Goal: Book appointment/travel/reservation

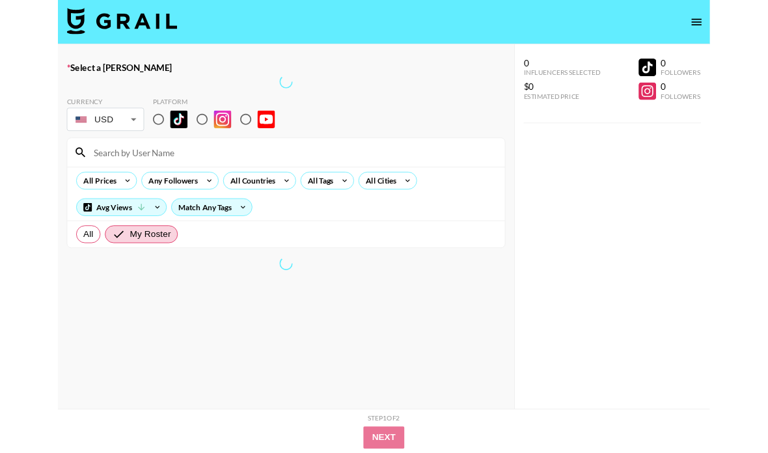
scroll to position [81, 0]
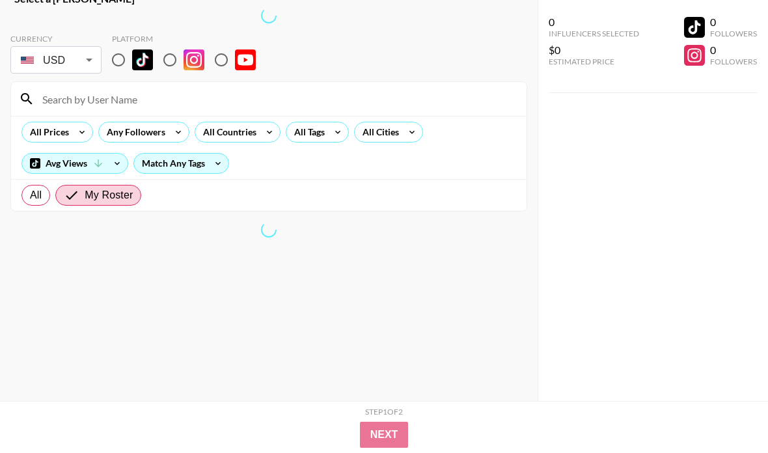
scroll to position [52, 0]
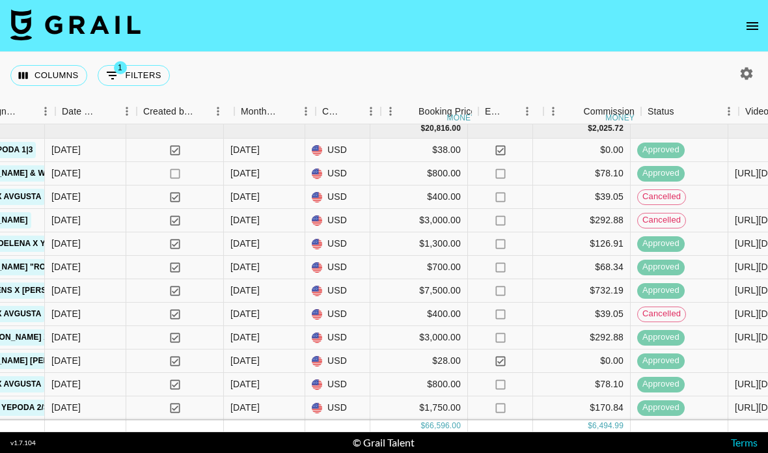
scroll to position [106, 846]
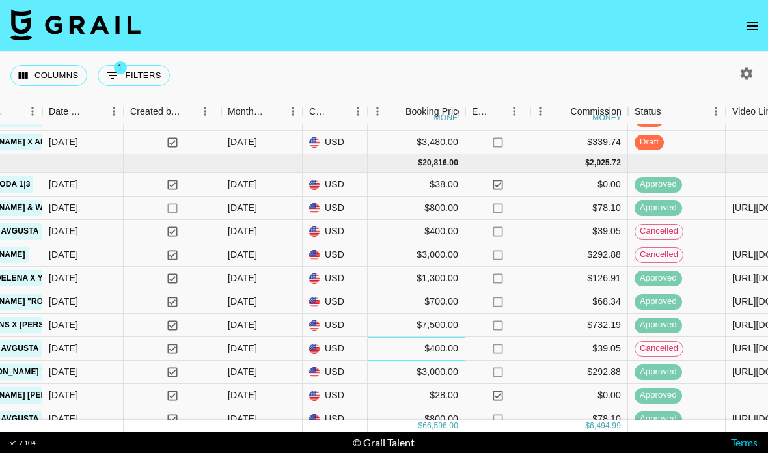
click at [430, 337] on div "$400.00" at bounding box center [417, 348] width 98 height 23
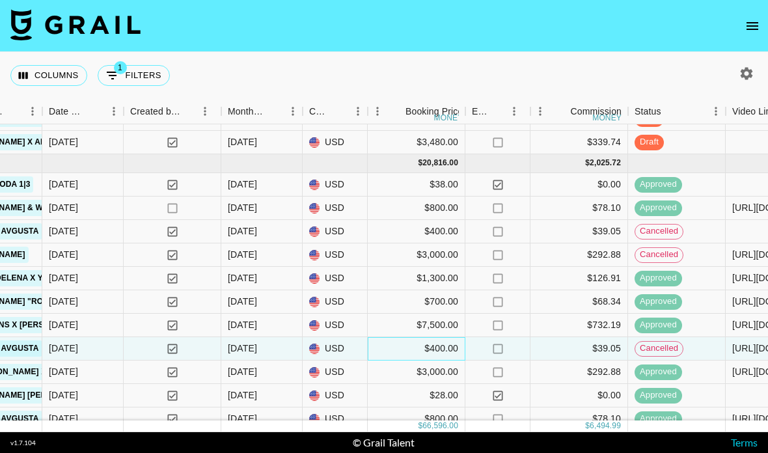
click at [430, 337] on div "$400.00" at bounding box center [417, 348] width 98 height 23
click at [439, 337] on div "$400.00" at bounding box center [417, 348] width 98 height 23
click at [412, 337] on div "$400.00" at bounding box center [417, 348] width 98 height 23
click at [422, 337] on div "$400.00" at bounding box center [417, 348] width 98 height 23
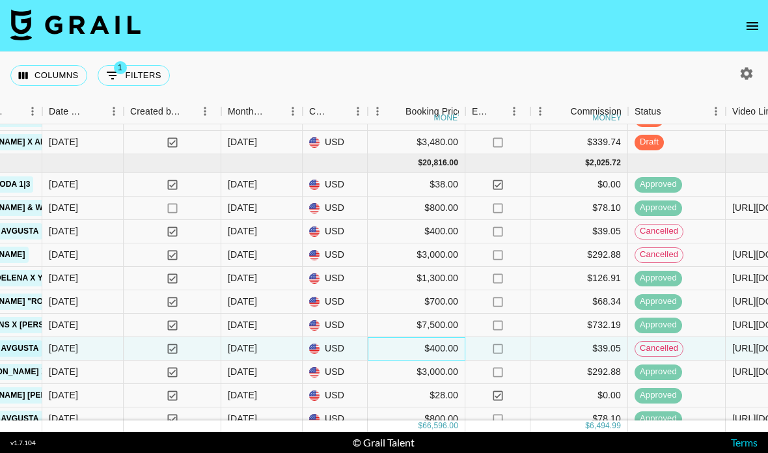
click at [431, 337] on div "$400.00" at bounding box center [417, 348] width 98 height 23
click at [426, 337] on div "$400.00" at bounding box center [417, 348] width 98 height 23
click at [603, 337] on div "$39.05" at bounding box center [579, 348] width 98 height 23
click at [594, 337] on div "$39.05" at bounding box center [579, 348] width 98 height 23
click at [595, 337] on div "$39.05" at bounding box center [579, 348] width 98 height 23
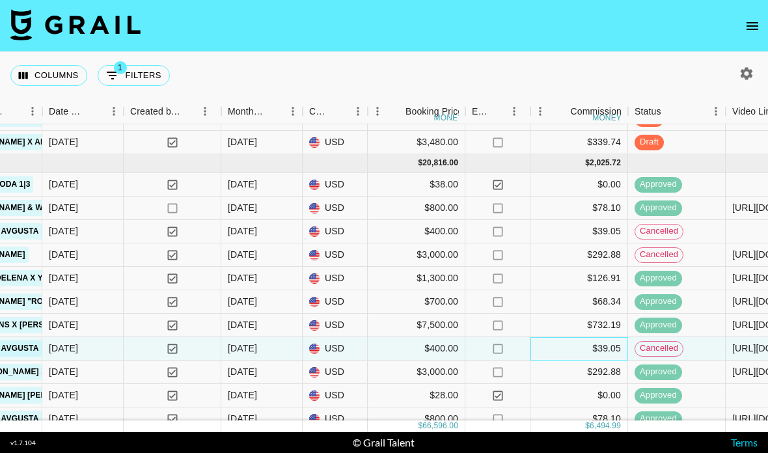
click at [588, 337] on div "$39.05" at bounding box center [579, 348] width 98 height 23
click at [586, 337] on div "$39.05" at bounding box center [579, 348] width 98 height 23
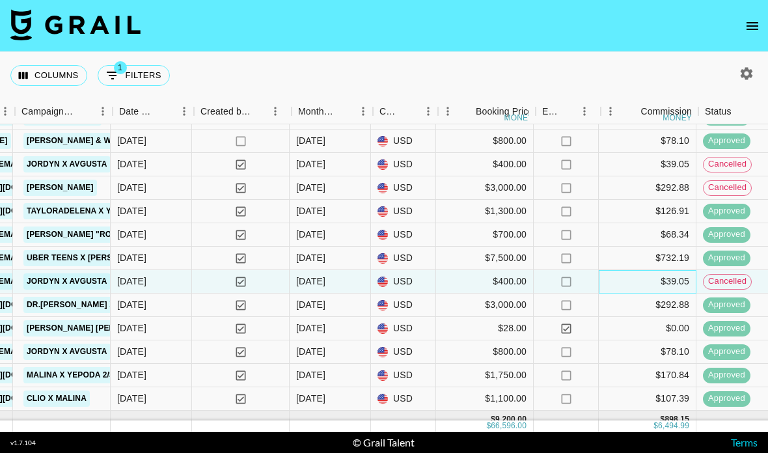
scroll to position [173, 776]
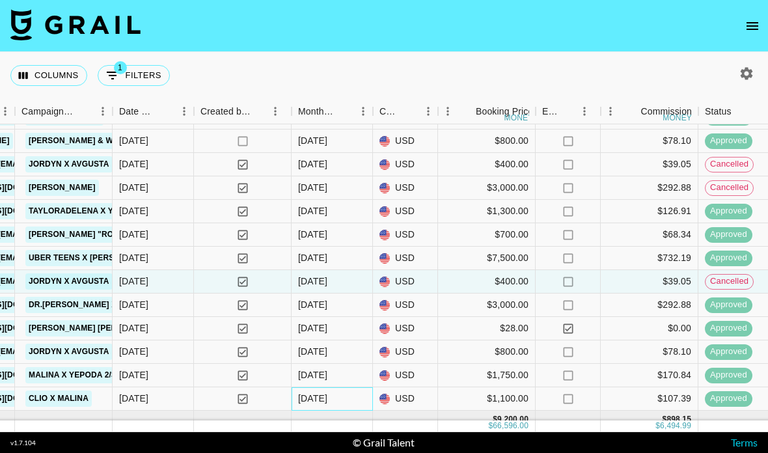
click at [327, 392] on div "[DATE]" at bounding box center [312, 398] width 29 height 13
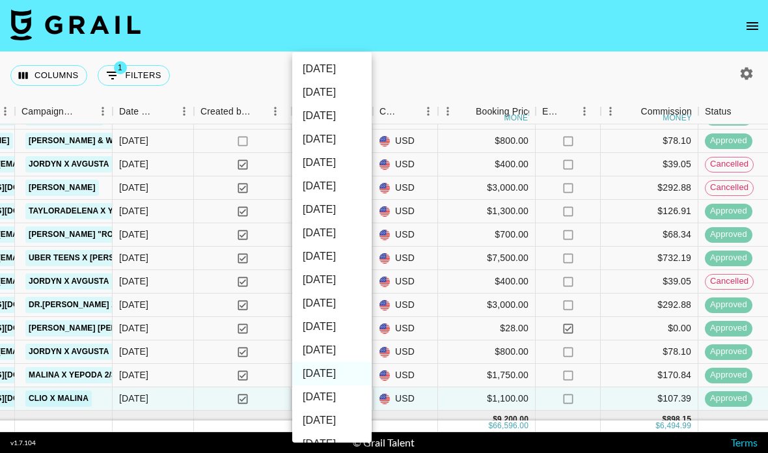
click at [330, 355] on li "[DATE]" at bounding box center [331, 349] width 79 height 23
type input "[DATE]"
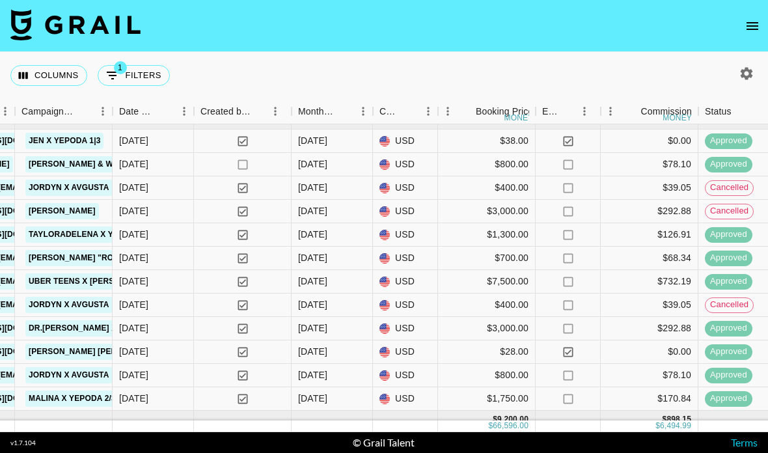
click at [344, 387] on div "[DATE]" at bounding box center [332, 398] width 81 height 23
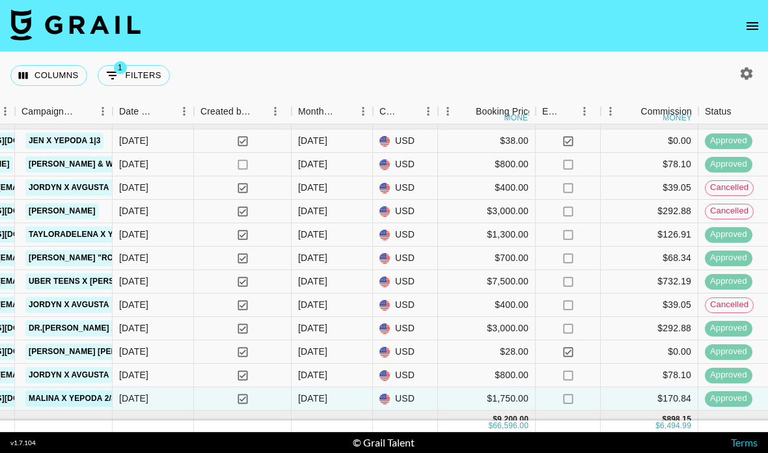
click at [351, 387] on div "[DATE]" at bounding box center [332, 398] width 81 height 23
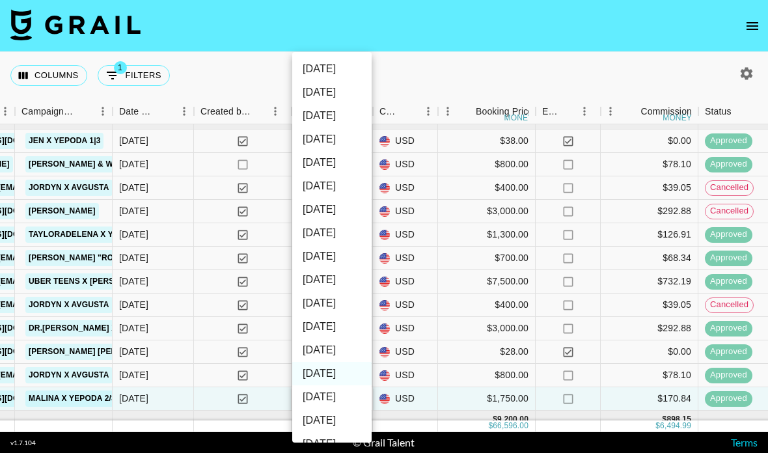
click at [336, 355] on li "[DATE]" at bounding box center [331, 349] width 79 height 23
type input "[DATE]"
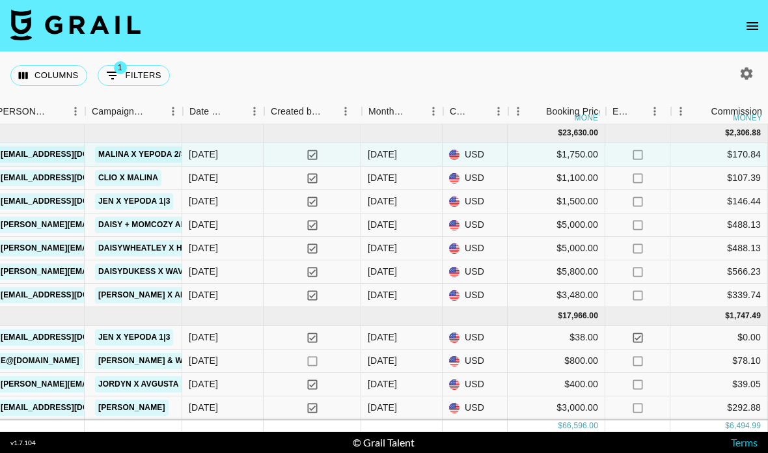
scroll to position [0, 705]
click at [398, 143] on div "[DATE]" at bounding box center [402, 154] width 81 height 23
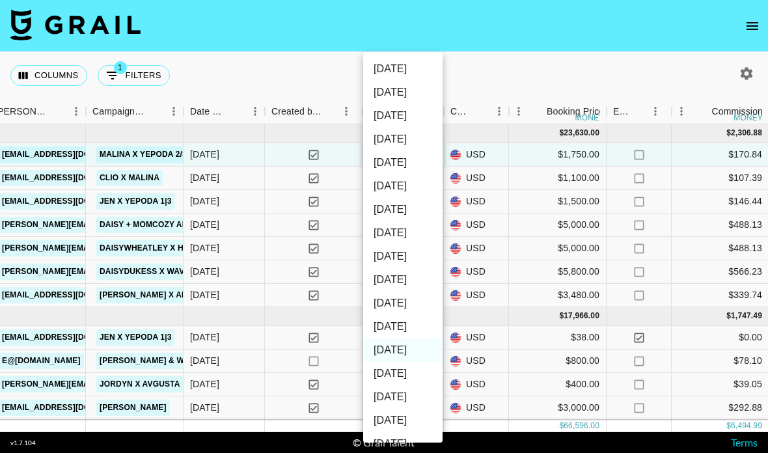
click at [413, 377] on li "[DATE]" at bounding box center [402, 373] width 79 height 23
type input "[DATE]"
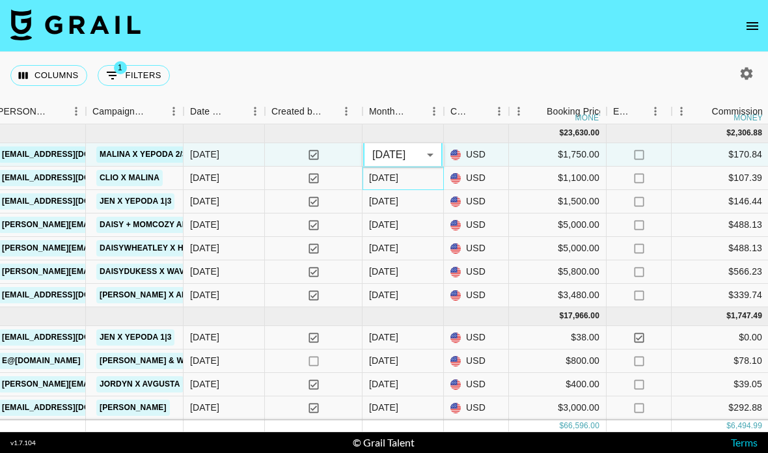
click at [418, 167] on div "[DATE]" at bounding box center [402, 178] width 81 height 23
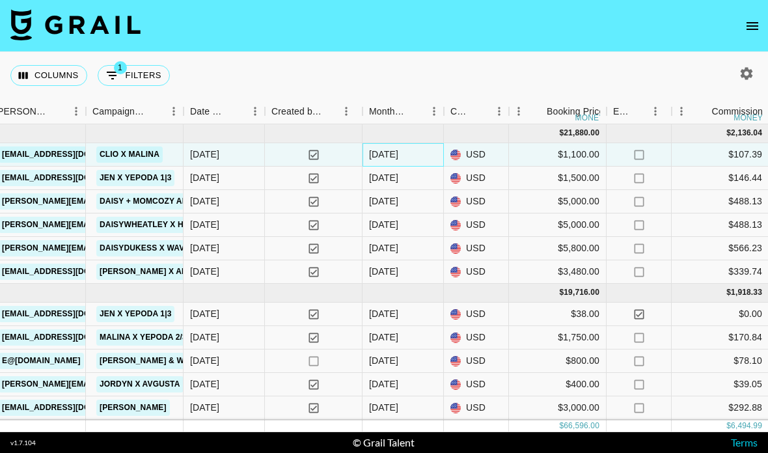
click at [422, 143] on div "[DATE]" at bounding box center [402, 154] width 81 height 23
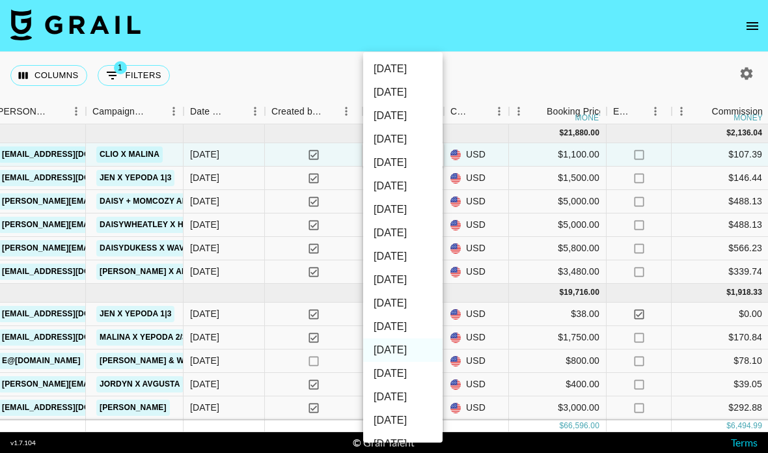
click at [412, 372] on li "[DATE]" at bounding box center [402, 373] width 79 height 23
type input "[DATE]"
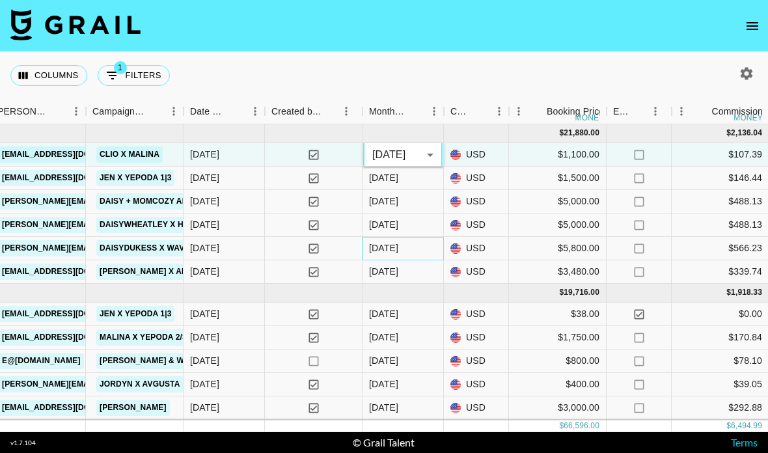
click at [418, 237] on div "[DATE]" at bounding box center [402, 248] width 81 height 23
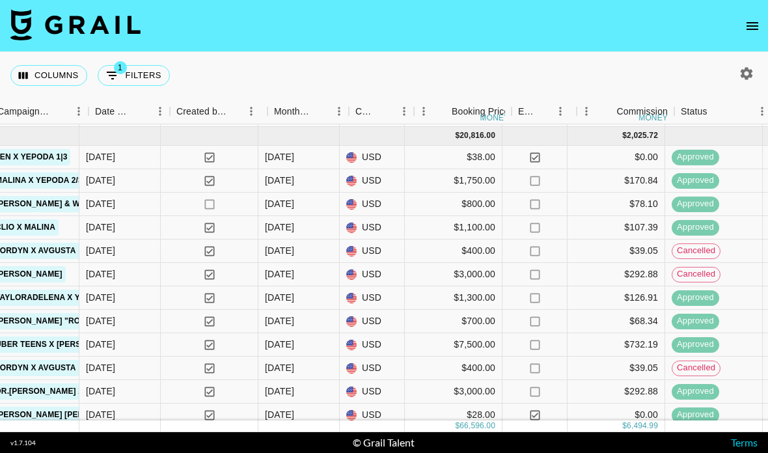
scroll to position [139, 795]
